Goal: Navigation & Orientation: Understand site structure

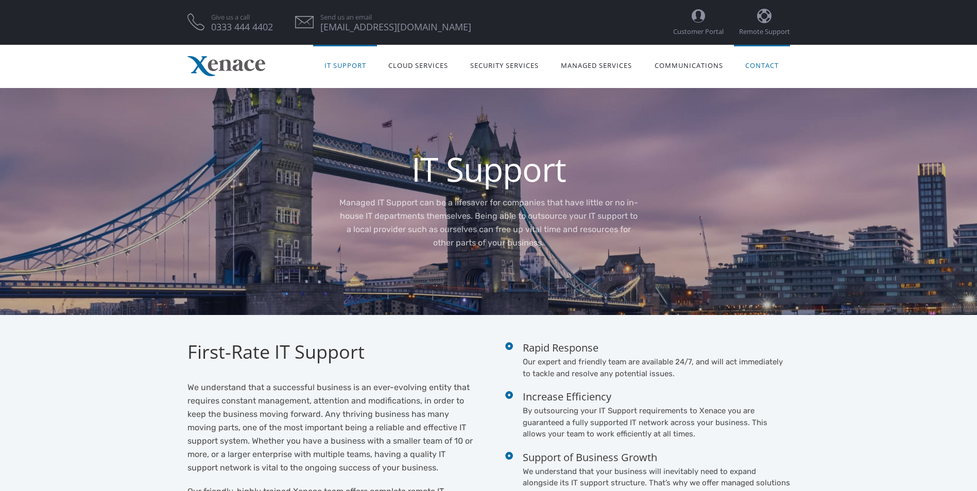
click at [765, 66] on link "Contact" at bounding box center [762, 64] width 56 height 32
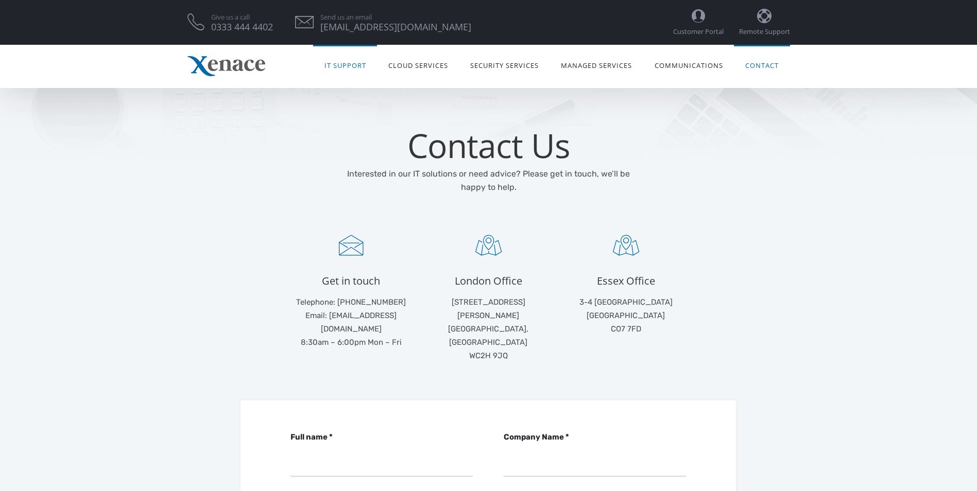
click at [340, 63] on link "IT Support" at bounding box center [345, 64] width 64 height 32
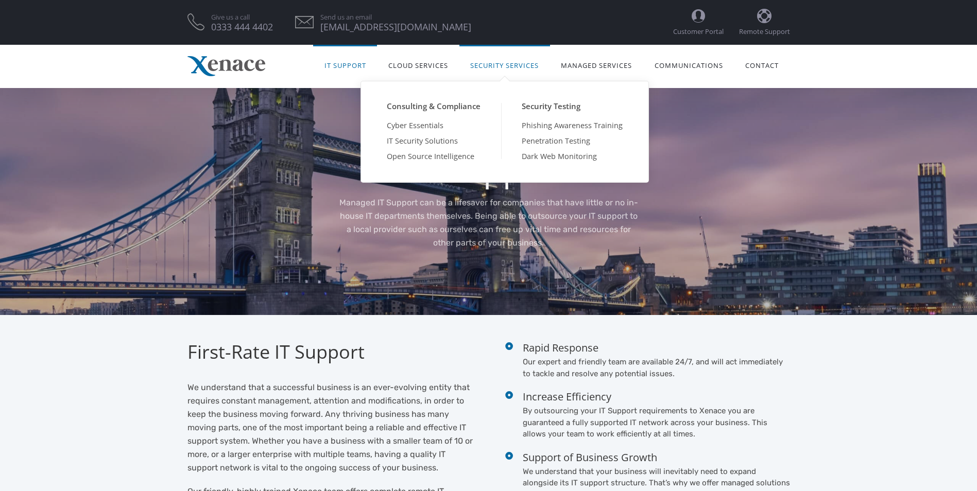
click at [500, 66] on link "Security Services" at bounding box center [504, 64] width 91 height 32
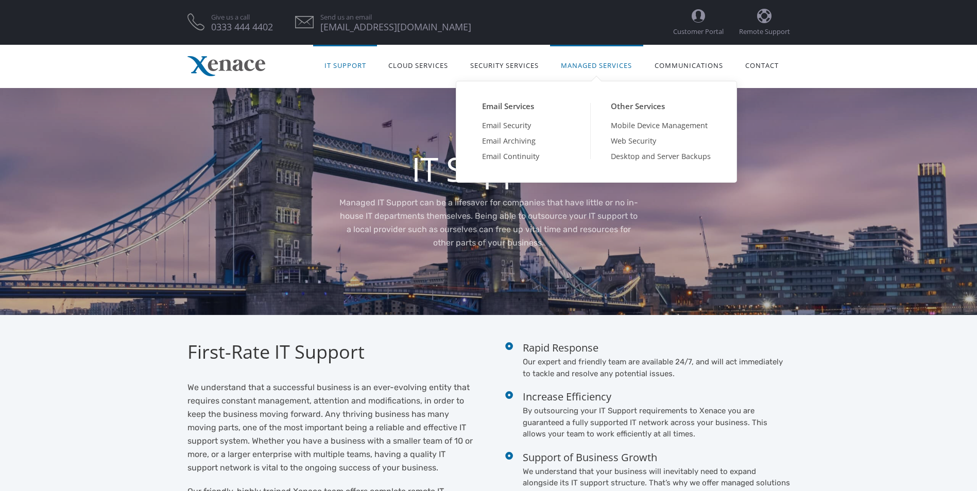
click at [581, 68] on link "Managed Services" at bounding box center [596, 64] width 93 height 32
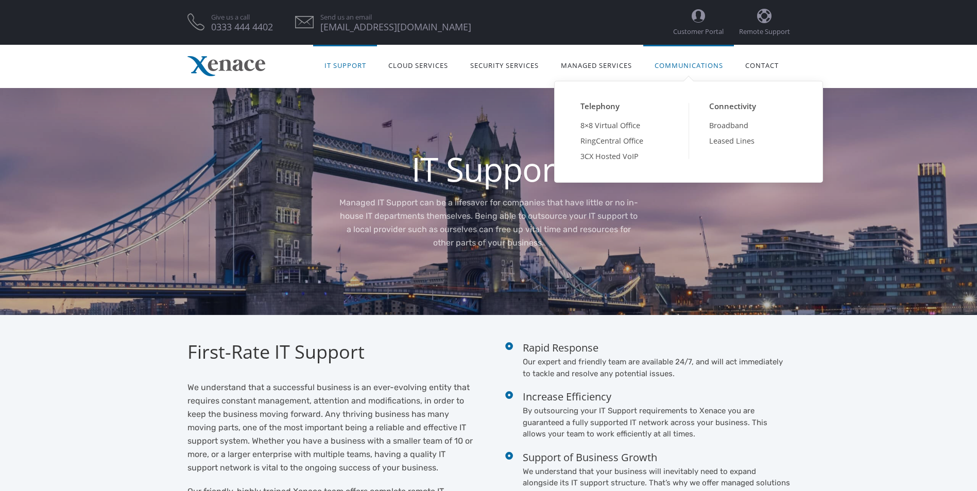
click at [691, 70] on link "Communications" at bounding box center [688, 64] width 91 height 32
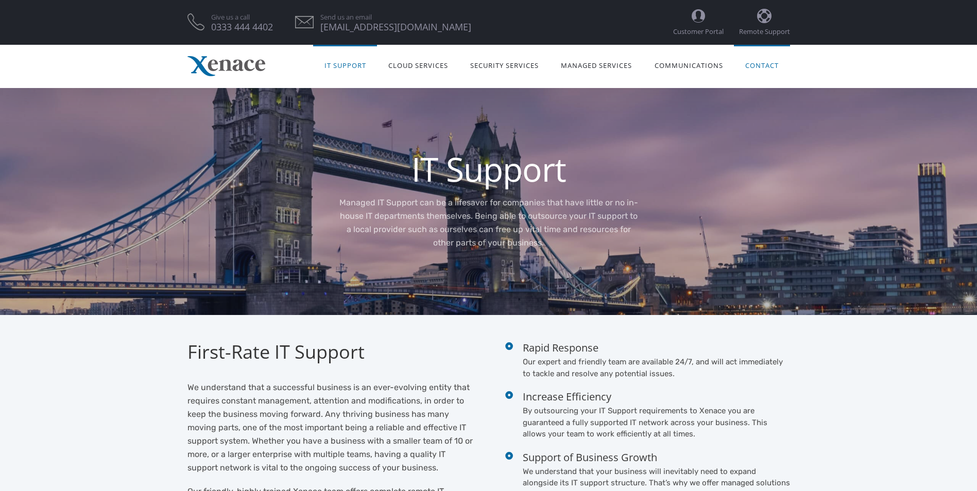
click at [756, 65] on link "Contact" at bounding box center [762, 64] width 56 height 32
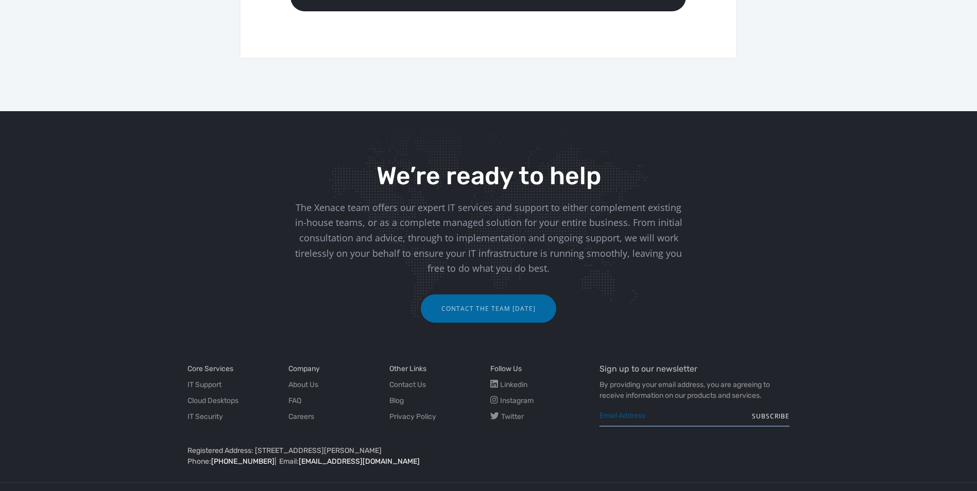
scroll to position [691, 0]
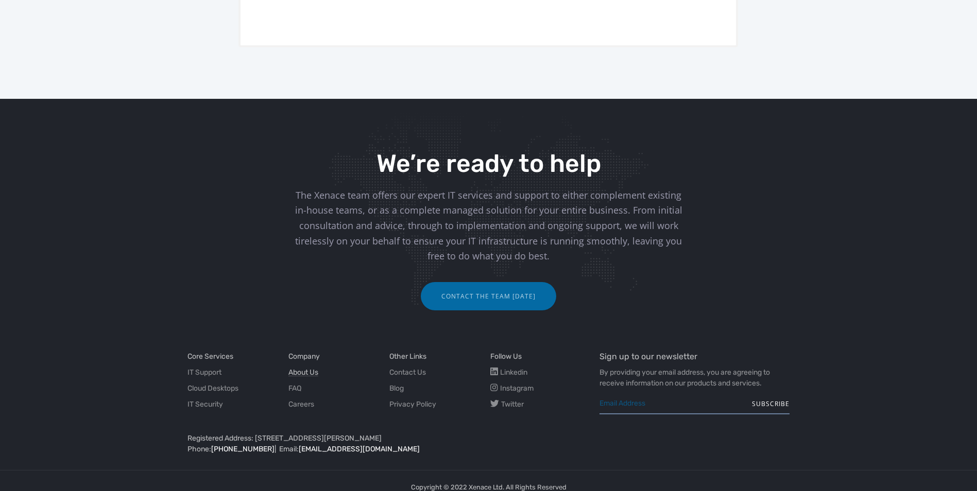
click at [313, 367] on link "About Us" at bounding box center [303, 372] width 30 height 11
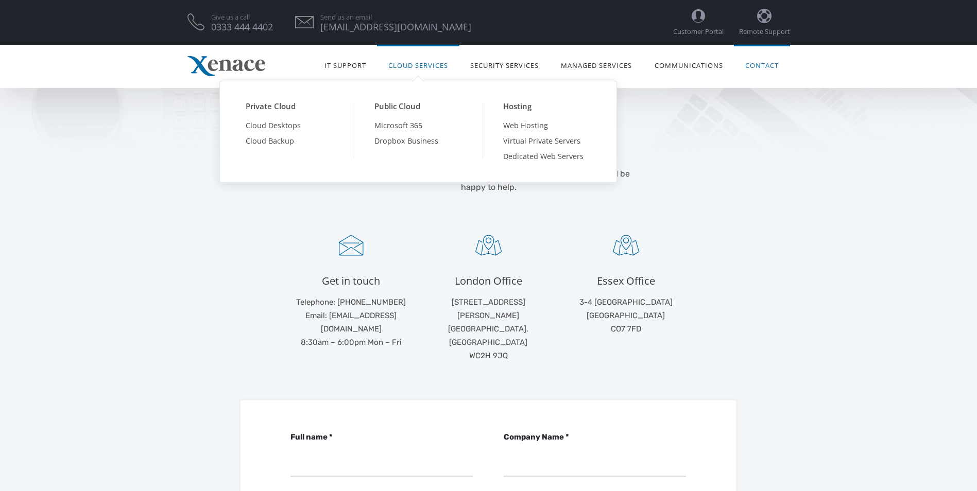
click at [411, 67] on link "Cloud Services" at bounding box center [418, 64] width 82 height 32
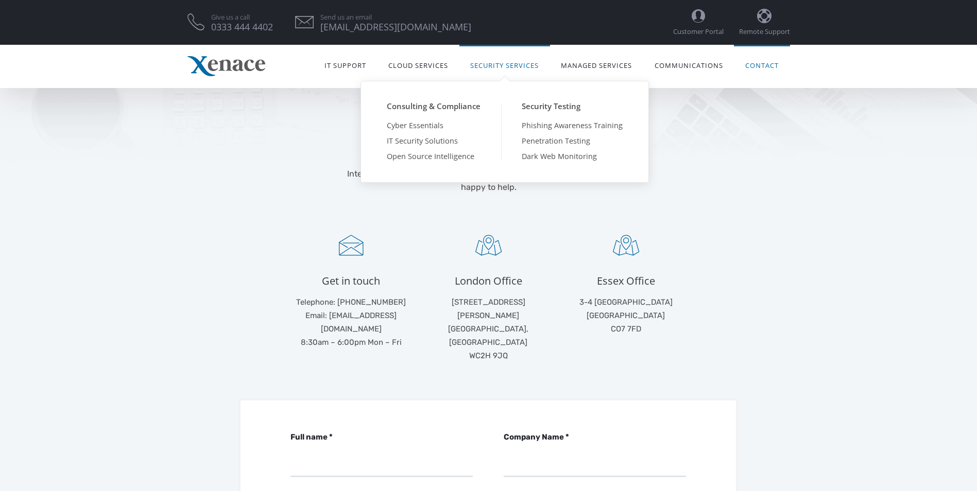
click at [494, 65] on link "Security Services" at bounding box center [504, 64] width 91 height 32
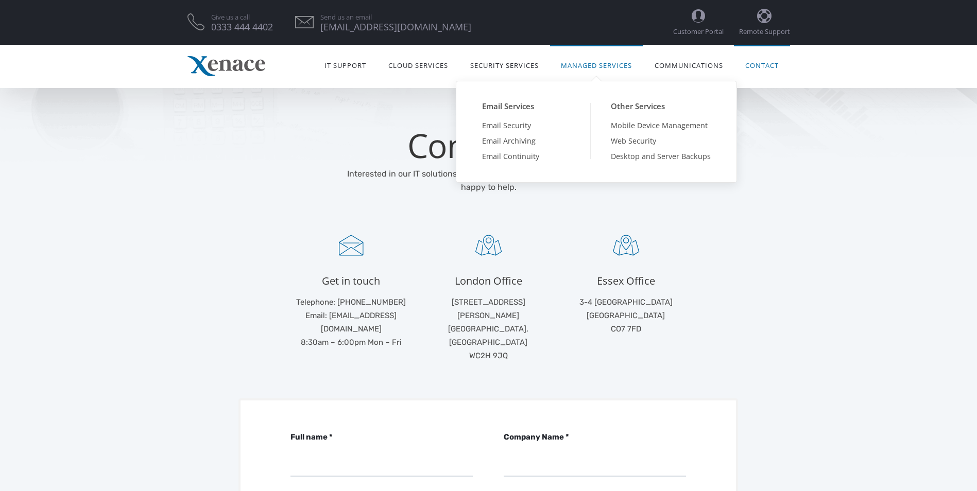
click at [591, 68] on link "Managed Services" at bounding box center [596, 64] width 93 height 32
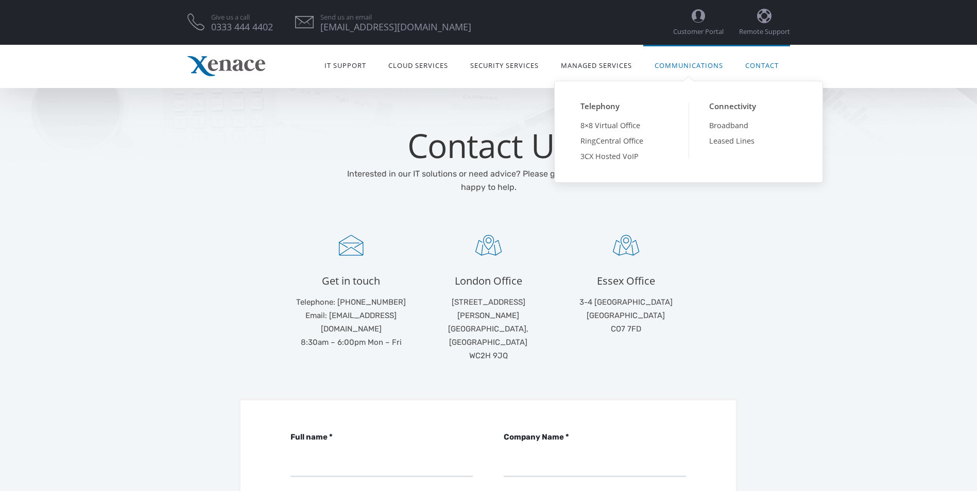
click at [679, 67] on link "Communications" at bounding box center [688, 64] width 91 height 32
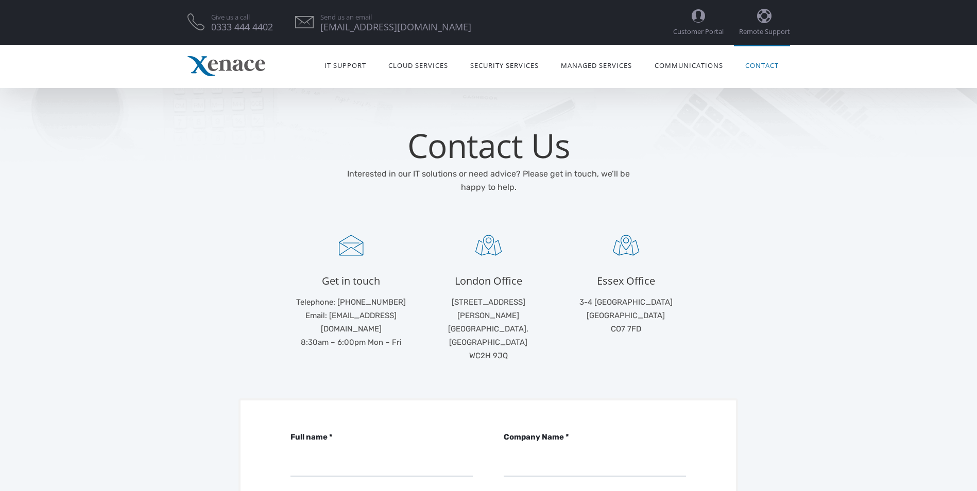
click at [226, 68] on img at bounding box center [226, 66] width 78 height 20
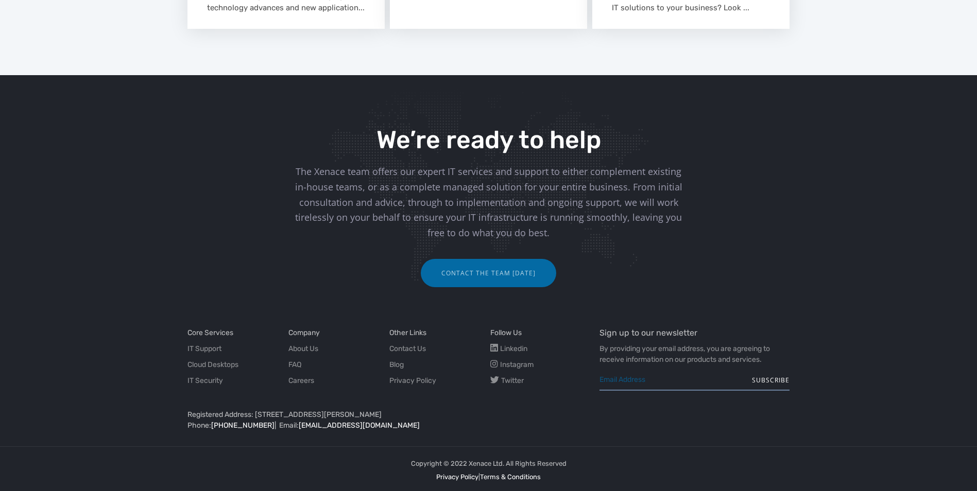
scroll to position [1291, 0]
